Goal: Contribute content

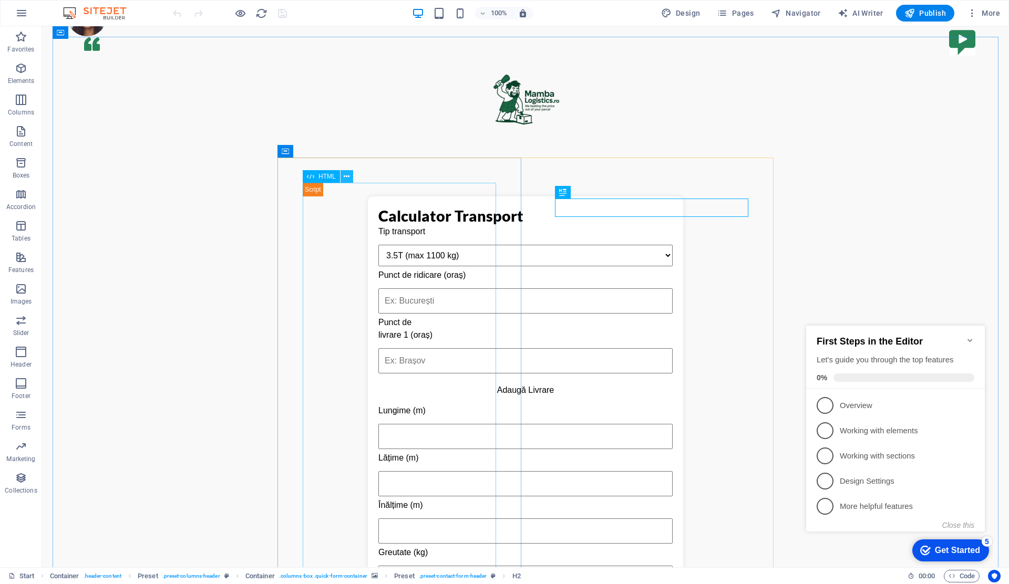
click at [345, 180] on icon at bounding box center [347, 176] width 6 height 11
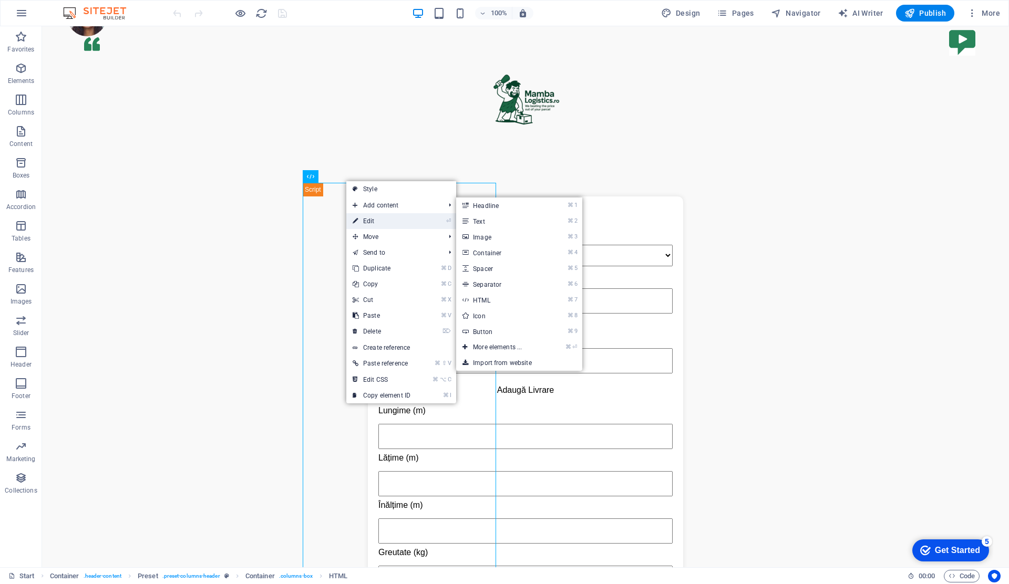
click at [405, 226] on link "⏎ Edit" at bounding box center [381, 221] width 70 height 16
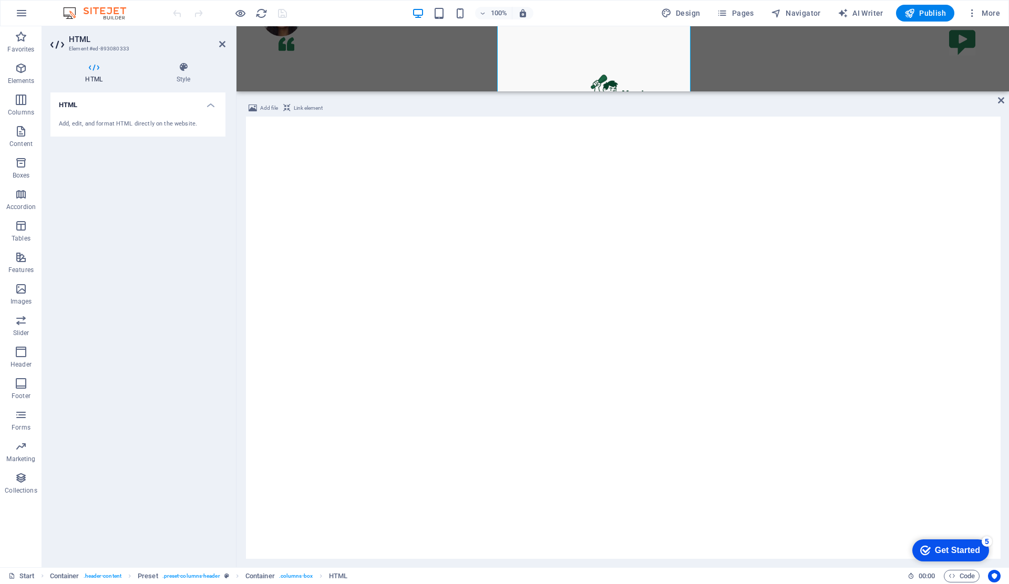
scroll to position [382, 0]
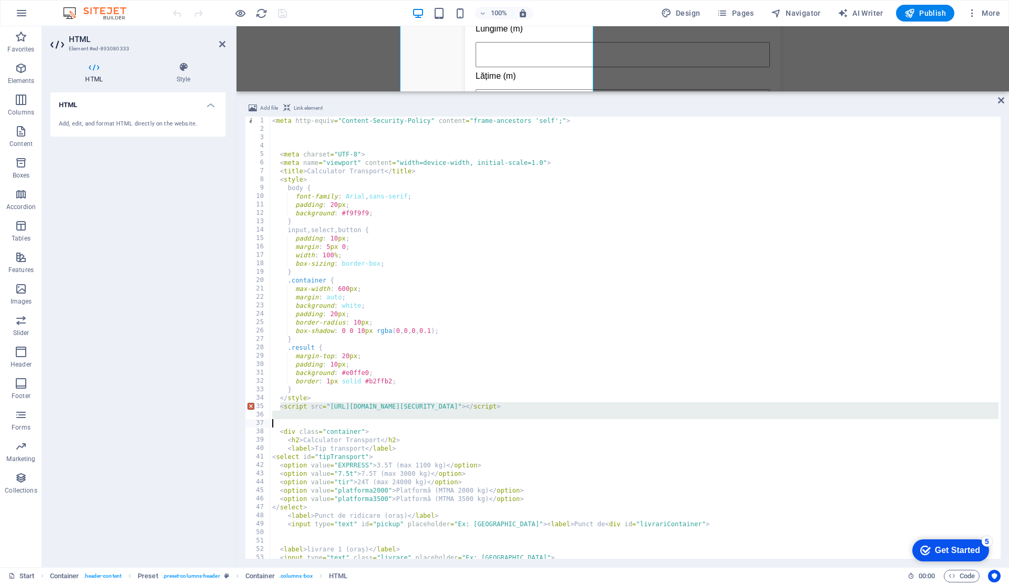
drag, startPoint x: 280, startPoint y: 409, endPoint x: 559, endPoint y: 423, distance: 279.4
click at [559, 423] on div "< meta http-equiv = "Content-Security-Policy" content = "frame-ancestors 'self'…" at bounding box center [634, 346] width 728 height 459
type textarea "<script async defer src="[URL][DOMAIN_NAME]"></script>"
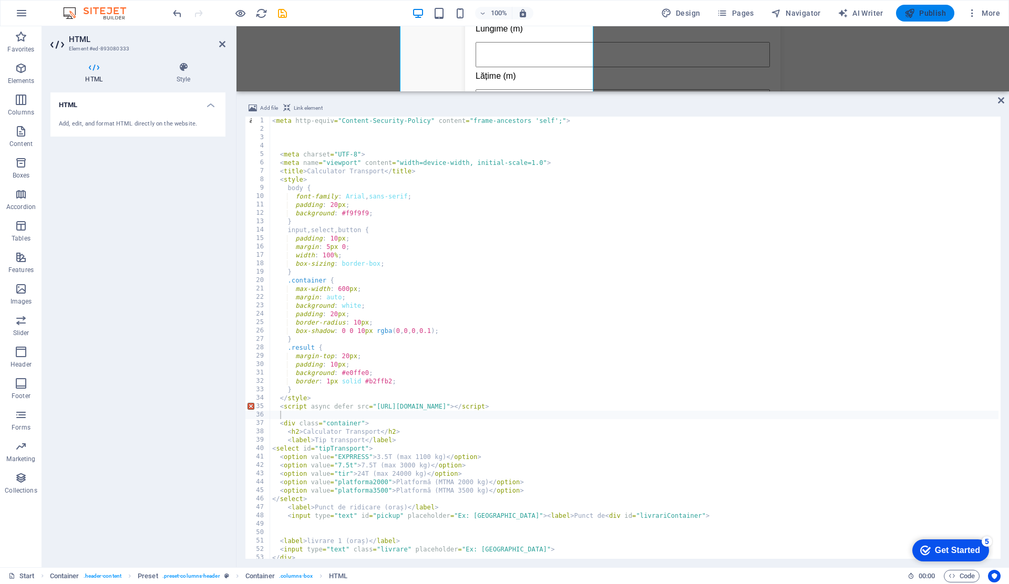
click at [935, 13] on span "Publish" at bounding box center [925, 13] width 42 height 11
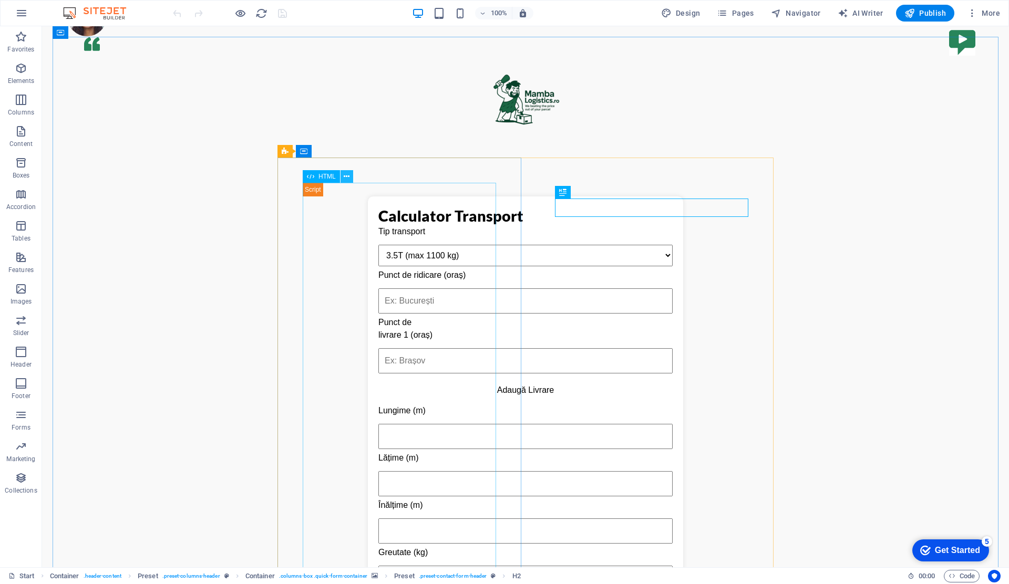
click at [346, 175] on icon at bounding box center [347, 176] width 6 height 11
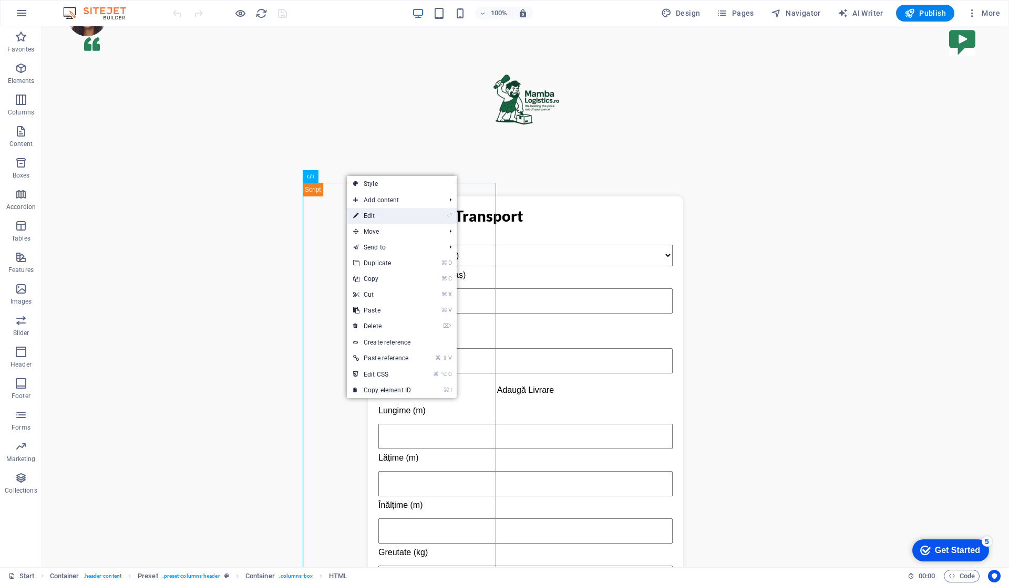
click at [383, 215] on link "⏎ Edit" at bounding box center [382, 216] width 70 height 16
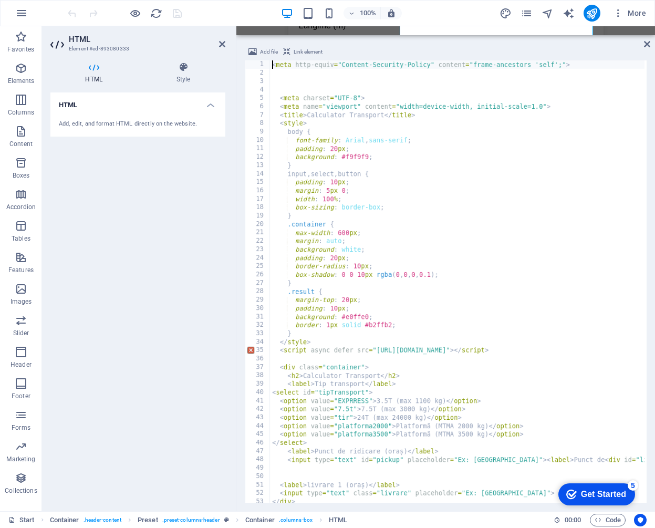
scroll to position [379, 0]
drag, startPoint x: 547, startPoint y: 352, endPoint x: 611, endPoint y: 349, distance: 63.6
click at [611, 349] on div "< meta http-equiv = "Content-Security-Policy" content = "frame-ancestors 'self'…" at bounding box center [515, 289] width 490 height 459
paste textarea "IzaSyC2asmukxYMRMySYgYa7eHuyvAXdVt9vPM"
type textarea "<script async defer src="[URL][DOMAIN_NAME][SECURITY_DATA]"></script>"
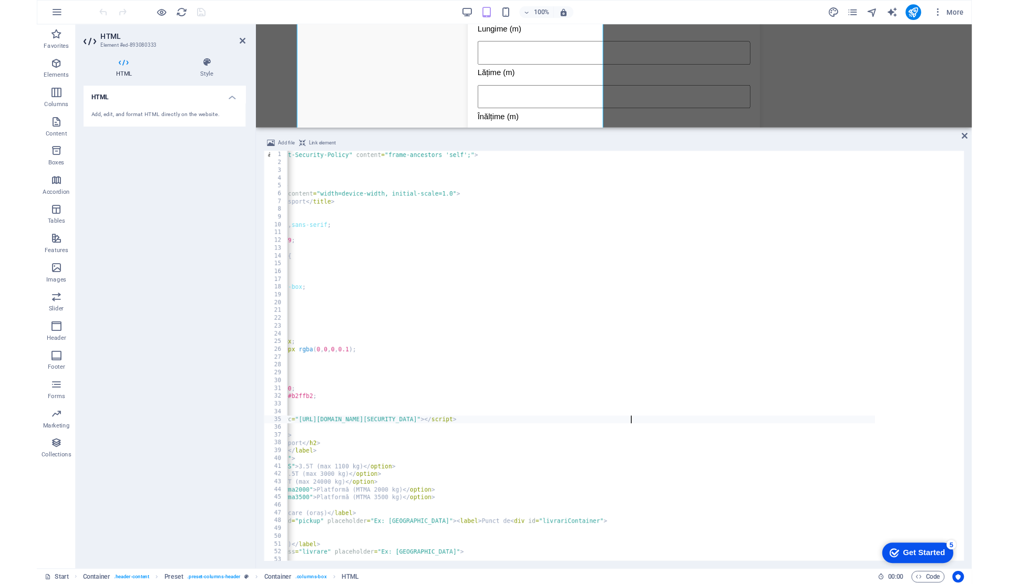
scroll to position [382, 0]
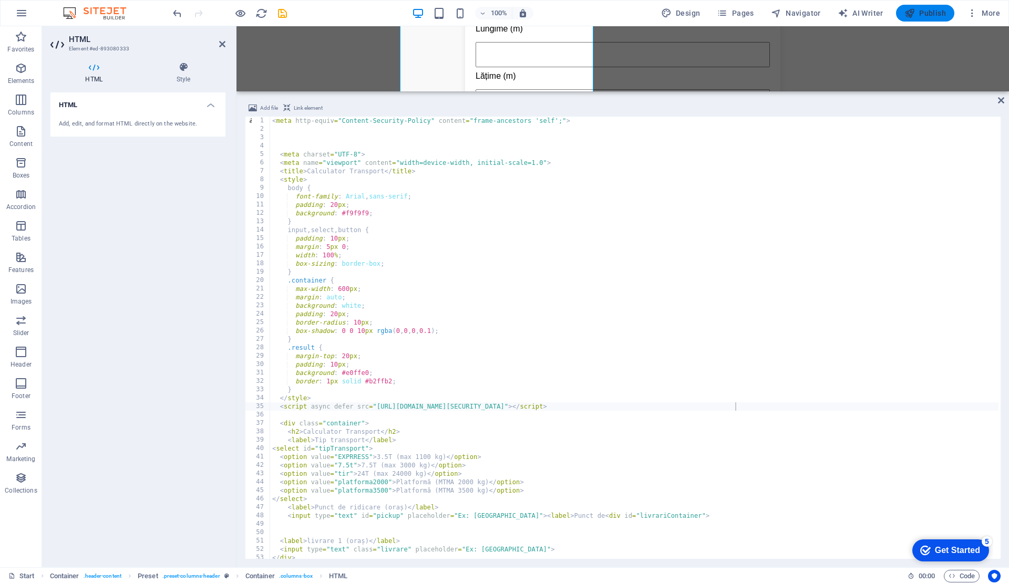
click at [934, 16] on span "Publish" at bounding box center [925, 13] width 42 height 11
